Goal: Obtain resource: Download file/media

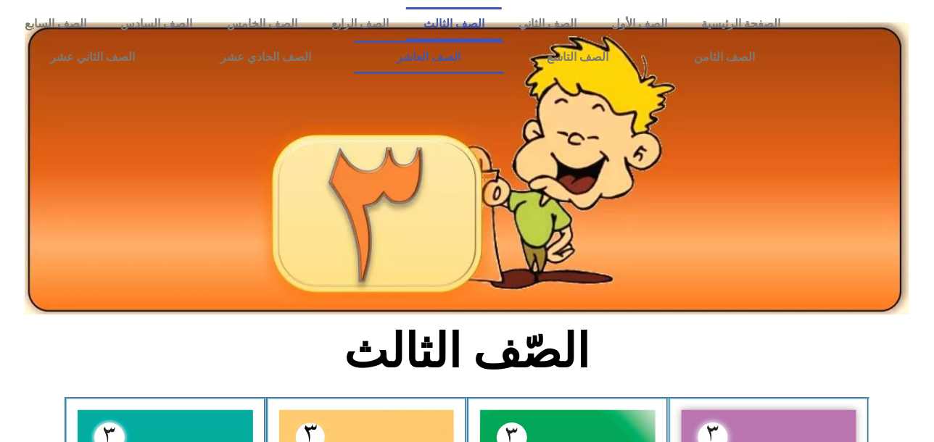
click at [498, 55] on link "الصف العاشر" at bounding box center [429, 57] width 149 height 33
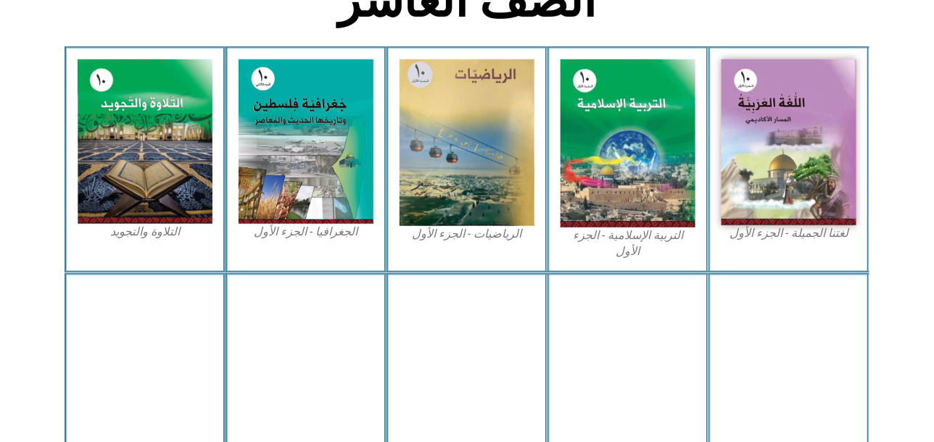
scroll to position [362, 0]
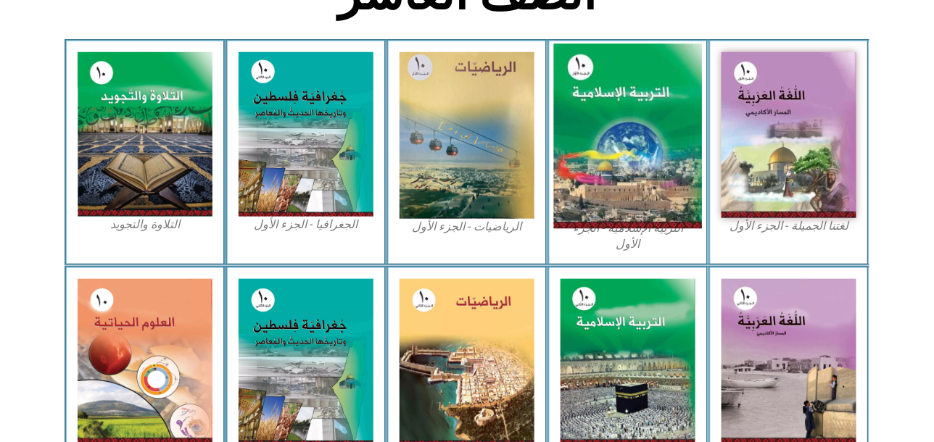
click at [651, 136] on img at bounding box center [628, 136] width 149 height 185
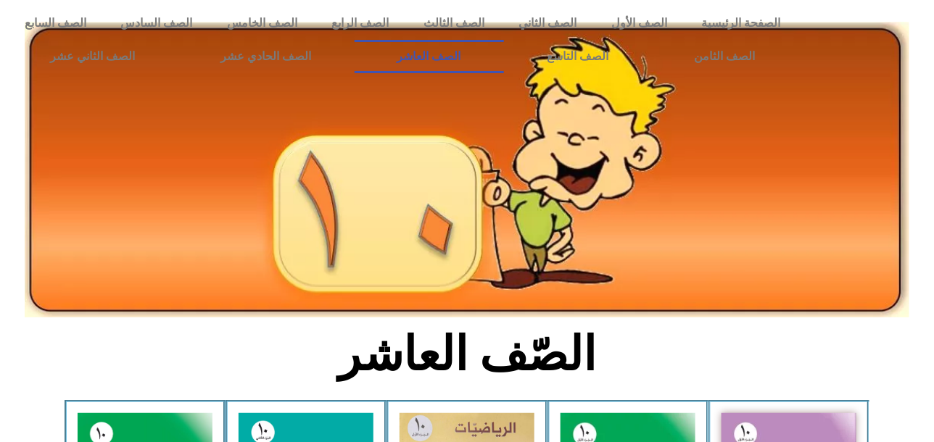
scroll to position [0, 0]
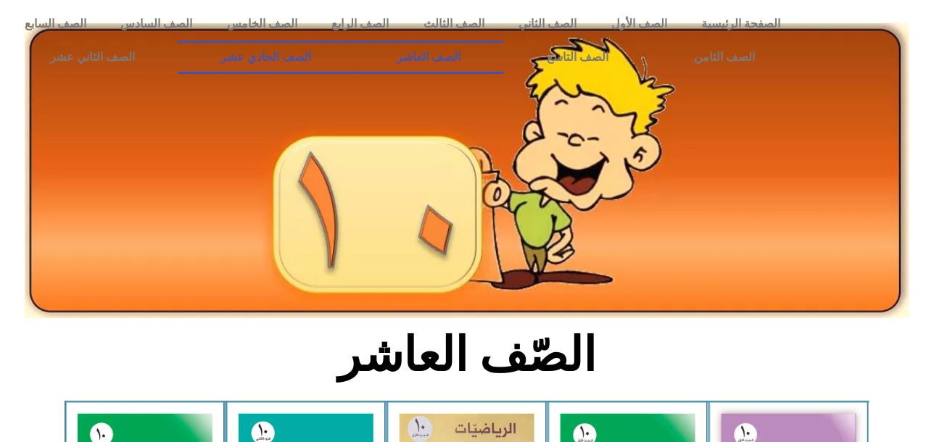
click at [325, 63] on link "الصف الحادي عشر" at bounding box center [266, 57] width 176 height 33
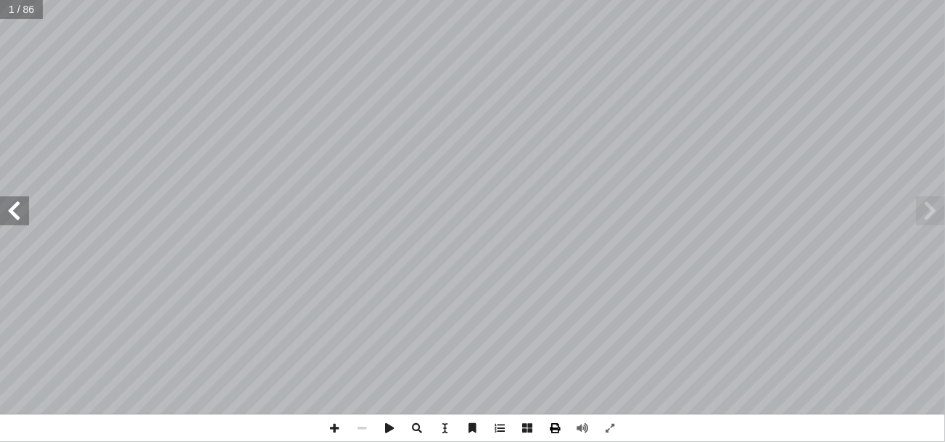
click at [555, 429] on span at bounding box center [556, 429] width 28 height 28
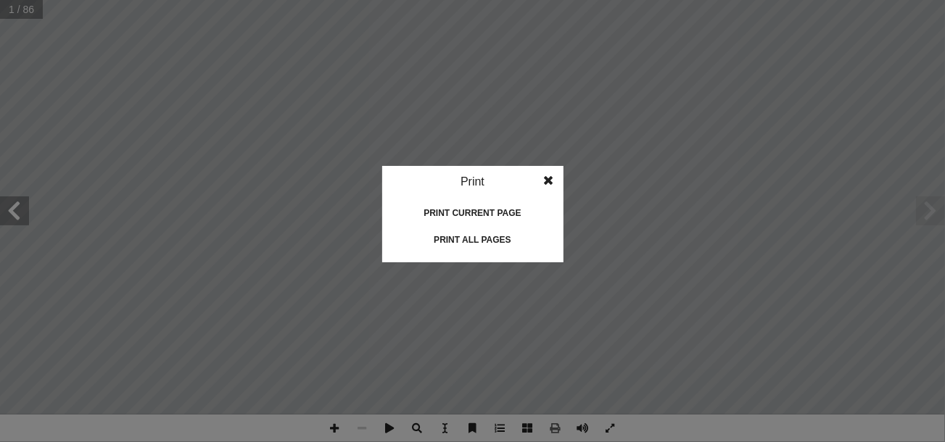
click at [508, 237] on div "Print all pages" at bounding box center [472, 239] width 145 height 23
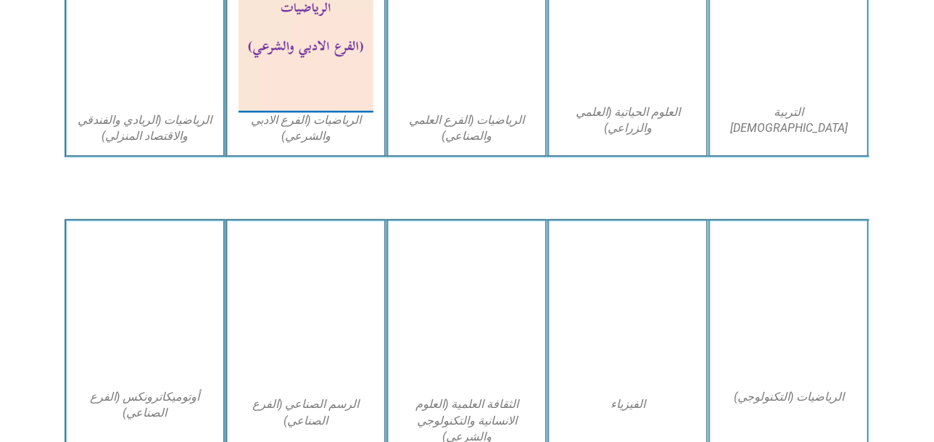
scroll to position [918, 0]
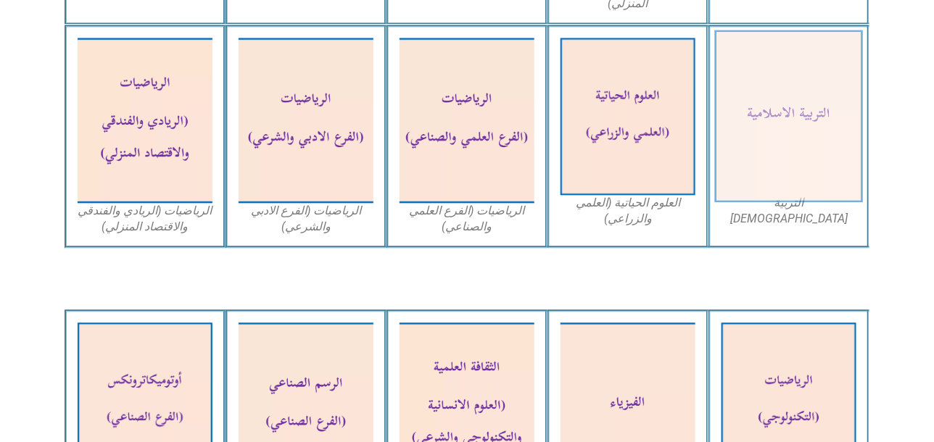
click at [807, 103] on img at bounding box center [789, 116] width 149 height 173
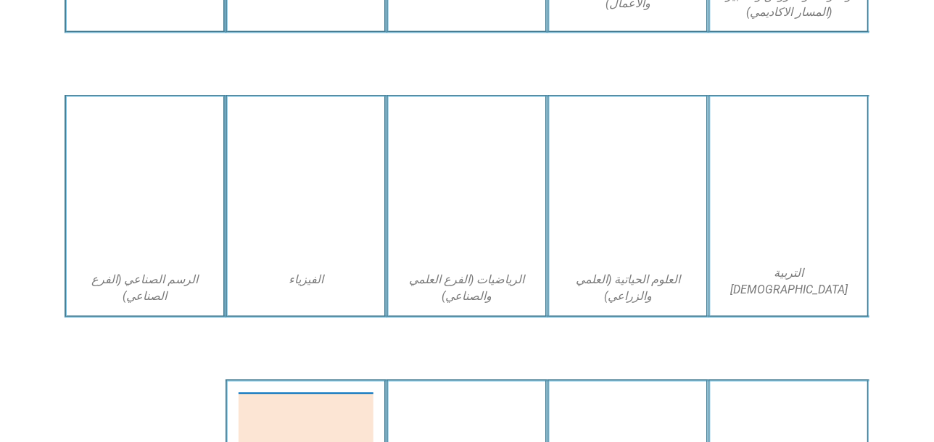
scroll to position [2353, 0]
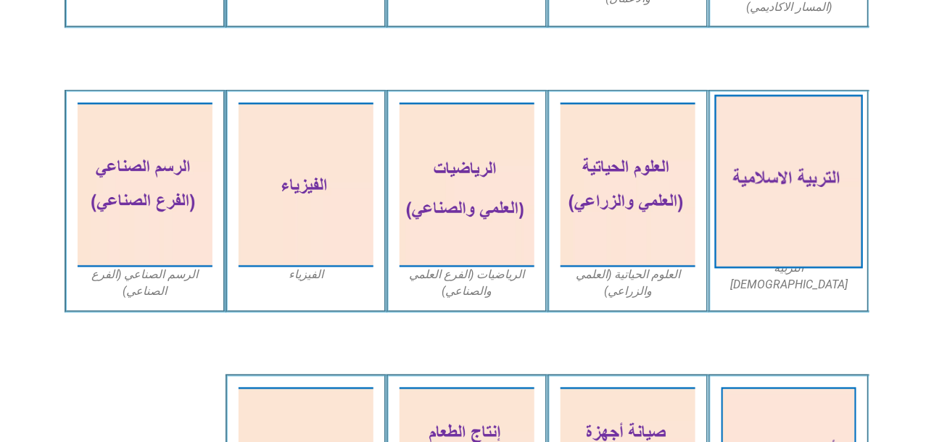
click at [802, 166] on img at bounding box center [789, 182] width 149 height 174
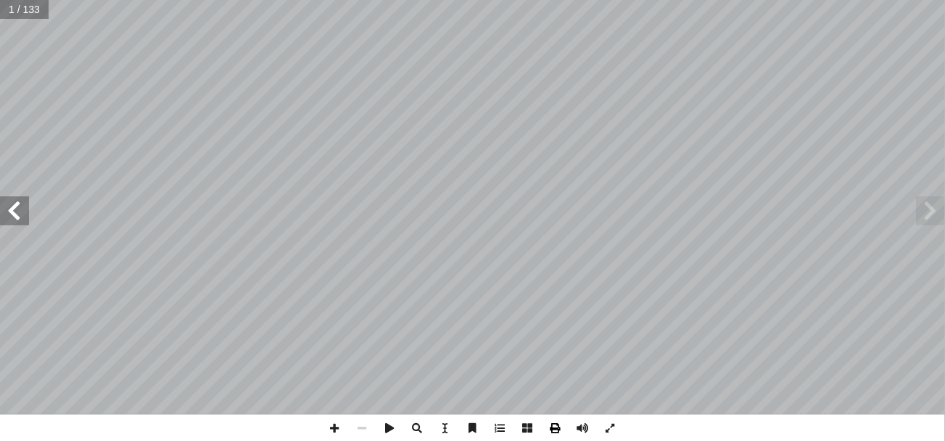
click at [551, 430] on span at bounding box center [556, 429] width 28 height 28
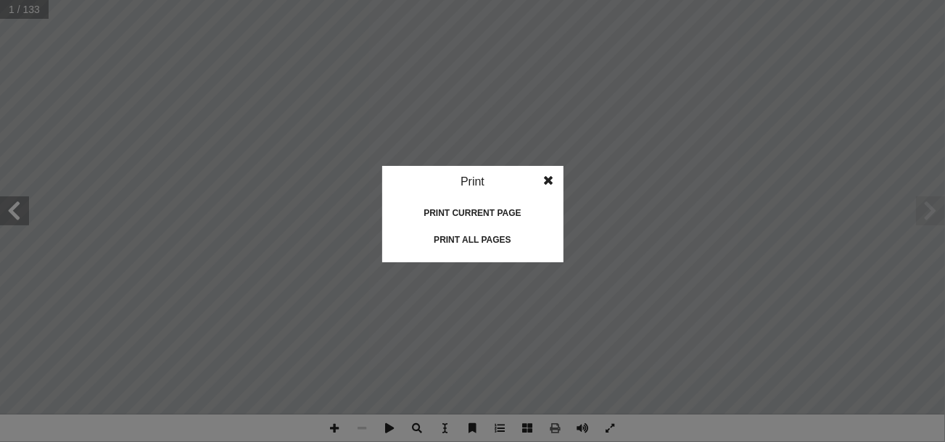
click at [501, 235] on div "Print all pages" at bounding box center [472, 239] width 145 height 23
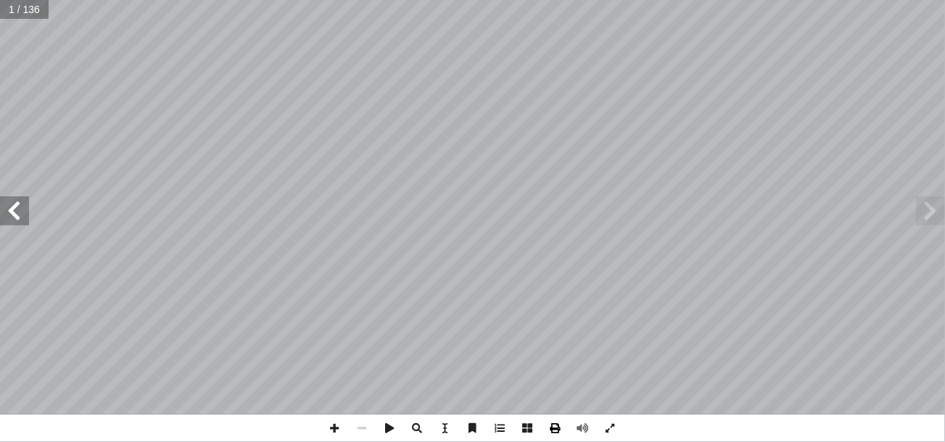
click at [558, 437] on span at bounding box center [556, 429] width 28 height 28
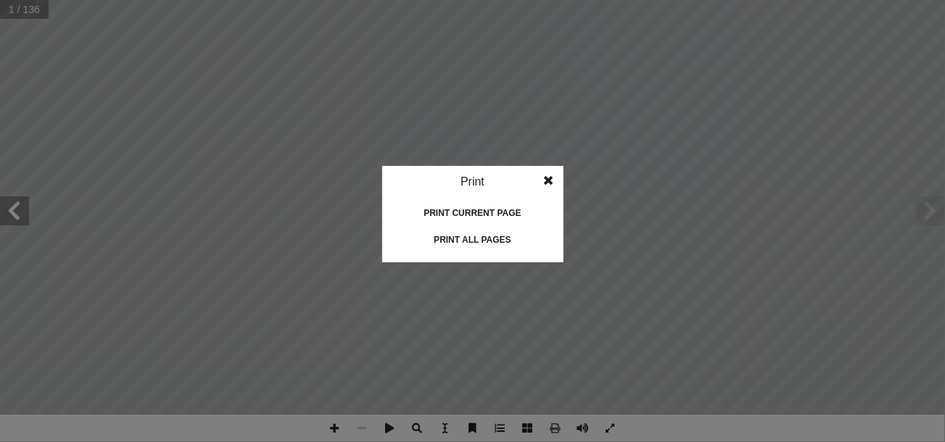
click at [491, 245] on div "Print all pages" at bounding box center [472, 239] width 145 height 23
